Goal: Navigation & Orientation: Find specific page/section

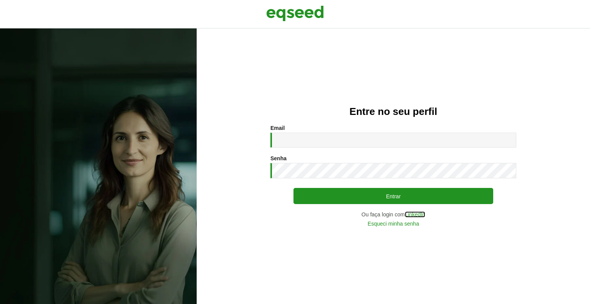
click at [418, 215] on link "LinkedIn" at bounding box center [415, 214] width 20 height 5
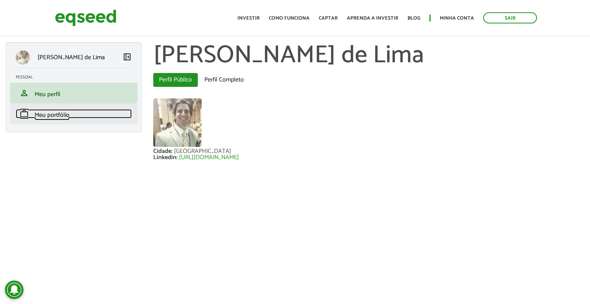
click at [55, 112] on span "Meu portfólio" at bounding box center [52, 115] width 35 height 10
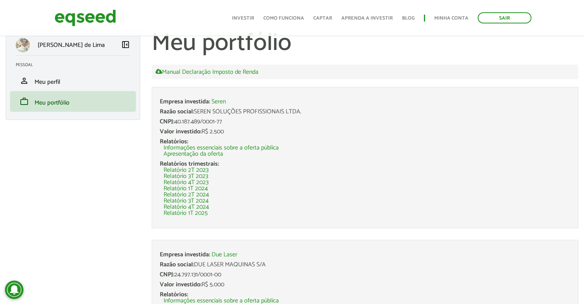
scroll to position [11, 0]
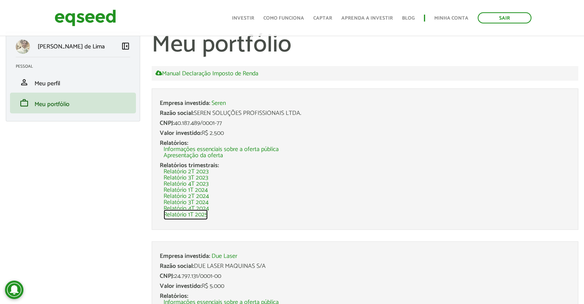
click at [195, 214] on link "Relatório 1T 2025" at bounding box center [186, 215] width 44 height 6
